Goal: Find specific page/section: Find specific page/section

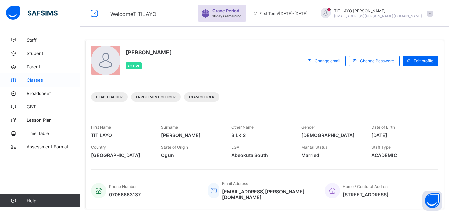
click at [36, 81] on span "Classes" at bounding box center [53, 79] width 53 height 5
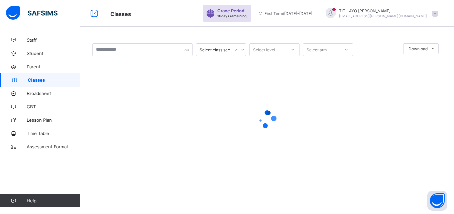
click at [111, 202] on div "Select class section Select level Select arm Download Pdf Report Excel Report ×…" at bounding box center [266, 107] width 373 height 214
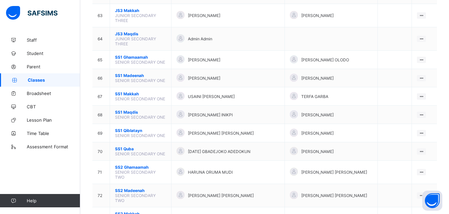
scroll to position [1242, 0]
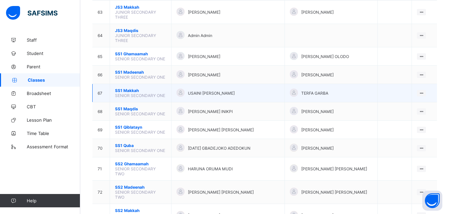
click at [157, 88] on span "SS1 Makkah" at bounding box center [140, 90] width 51 height 5
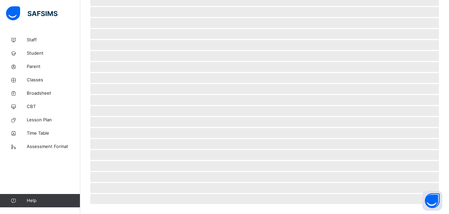
scroll to position [150, 0]
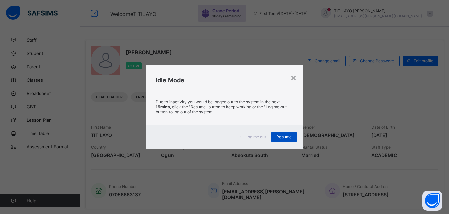
click at [287, 139] on span "Resume" at bounding box center [283, 137] width 15 height 5
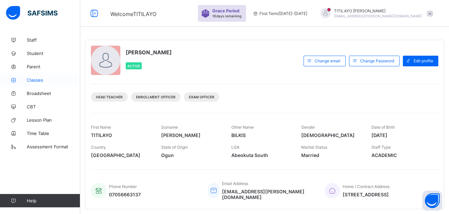
click at [34, 79] on span "Classes" at bounding box center [53, 79] width 53 height 5
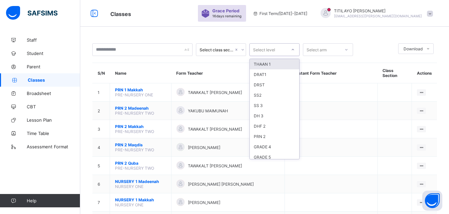
click at [294, 51] on icon at bounding box center [293, 49] width 4 height 7
click at [263, 105] on div "SS 3" at bounding box center [274, 106] width 49 height 10
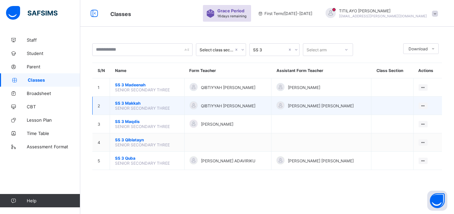
click at [143, 105] on span "SS 3 Makkah" at bounding box center [147, 103] width 64 height 5
